Goal: Information Seeking & Learning: Learn about a topic

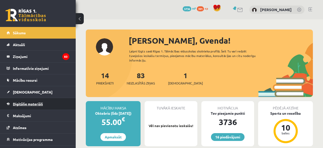
click at [29, 101] on link "Digitālie materiāli" at bounding box center [38, 104] width 63 height 12
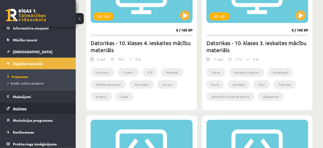
scroll to position [41, 0]
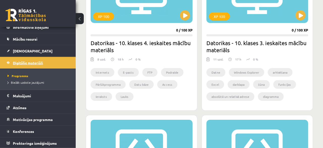
click at [29, 62] on span "Digitālie materiāli" at bounding box center [28, 62] width 30 height 5
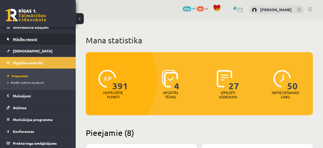
click at [31, 39] on span "Mācību resursi" at bounding box center [25, 39] width 24 height 5
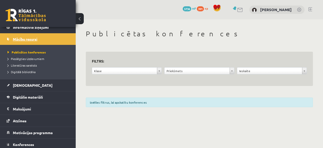
scroll to position [41, 0]
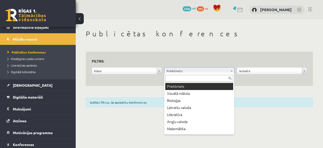
click at [227, 69] on body "16 Dāvanas 3736 mP 391 xp Gvenda Liepiņa Sākums Aktuāli Kā mācīties eSKOLĀ Kont…" at bounding box center [161, 74] width 323 height 148
click at [197, 70] on body "16 Dāvanas 3736 mP 391 xp Gvenda Liepiņa Sākums Aktuāli Kā mācīties eSKOLĀ Kont…" at bounding box center [161, 74] width 323 height 148
click at [194, 69] on body "16 Dāvanas 3736 mP 391 xp Gvenda Liepiņa Sākums Aktuāli Kā mācīties eSKOLĀ Kont…" at bounding box center [161, 74] width 323 height 148
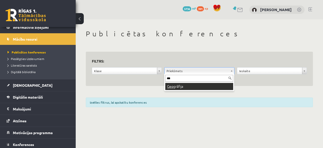
type input "***"
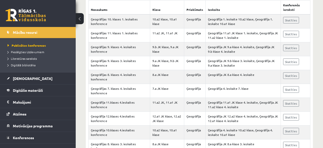
scroll to position [54, 0]
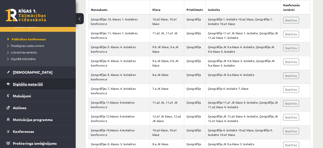
click at [30, 85] on span "Digitālie materiāli" at bounding box center [28, 84] width 30 height 5
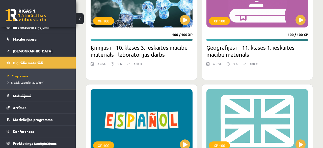
scroll to position [792, 0]
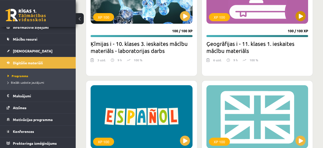
click at [223, 19] on div "XP 100" at bounding box center [219, 17] width 21 height 8
click at [222, 18] on div "XP 100" at bounding box center [219, 17] width 21 height 8
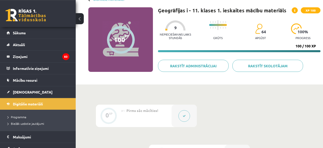
scroll to position [39, 0]
